Goal: Information Seeking & Learning: Learn about a topic

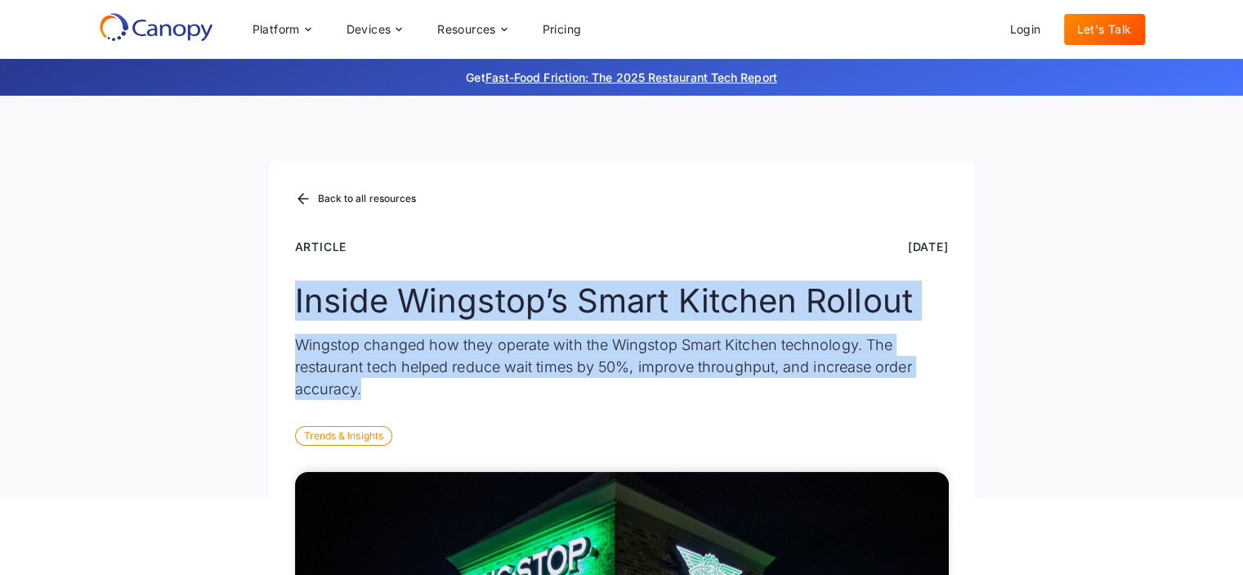
drag, startPoint x: 287, startPoint y: 304, endPoint x: 456, endPoint y: 399, distance: 193.9
click at [456, 399] on div "Back to all resources Article Aug 13, 2025 Inside Wingstop’s Smart Kitchen Roll…" at bounding box center [622, 329] width 706 height 337
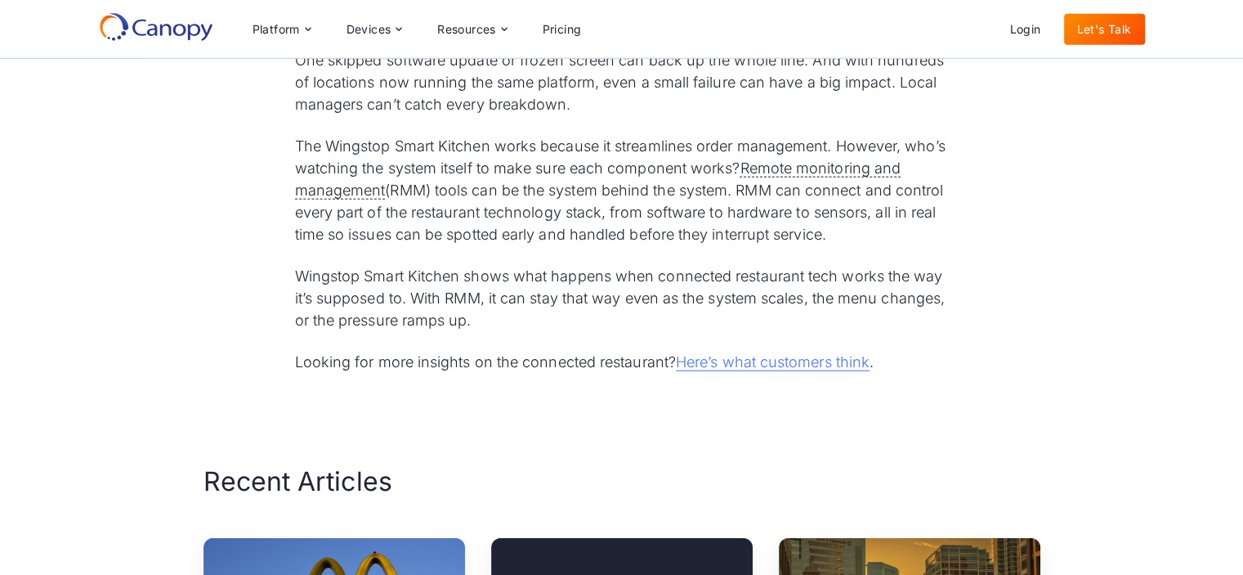
scroll to position [4169, 0]
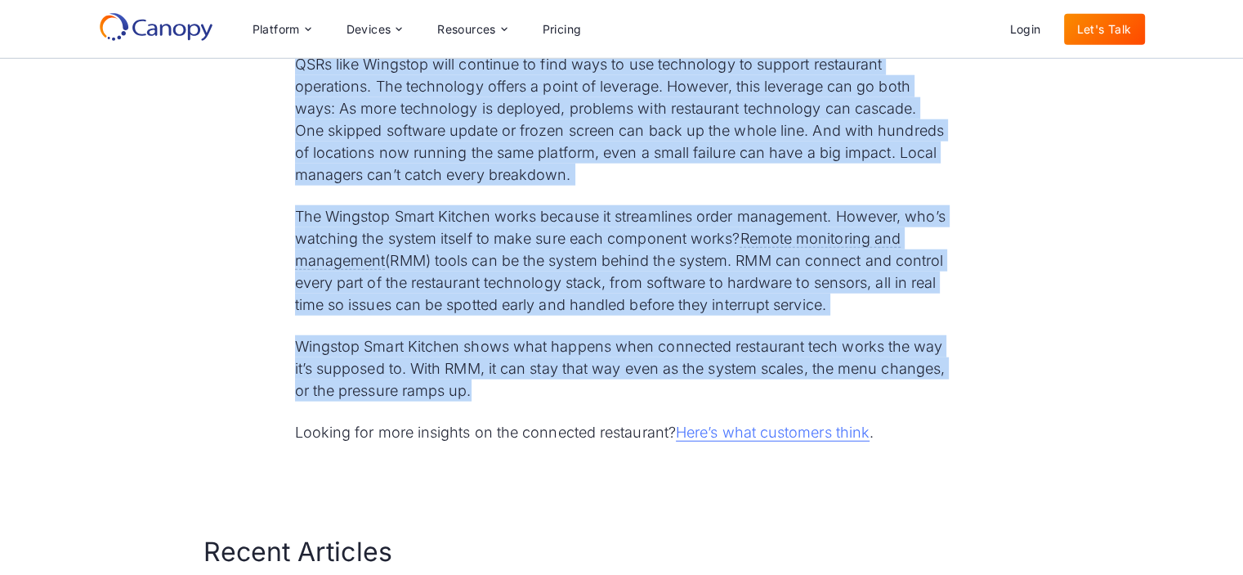
click at [560, 373] on p "Wingstop Smart Kitchen shows what happens when connected restaurant tech works …" at bounding box center [622, 368] width 654 height 66
copy div "Inside Wingstop’s Smart Kitchen Rollout Wingstop changed how they operate with …"
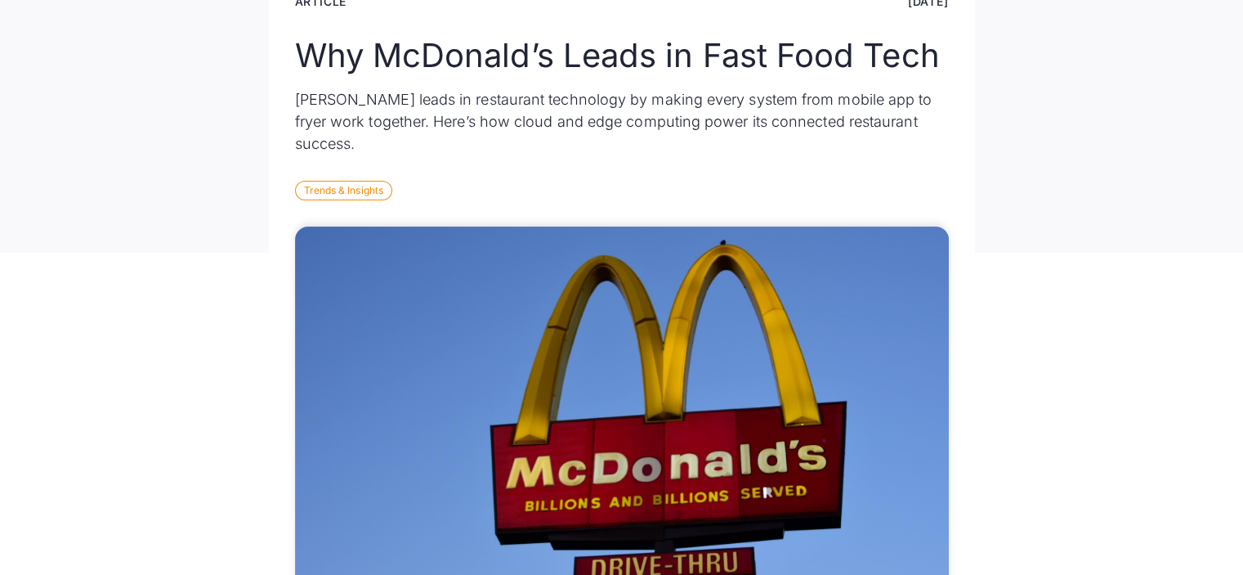
scroll to position [654, 0]
